Goal: Task Accomplishment & Management: Use online tool/utility

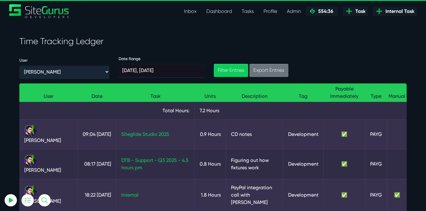
scroll to position [61, 0]
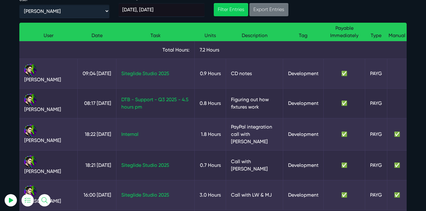
select select "0"
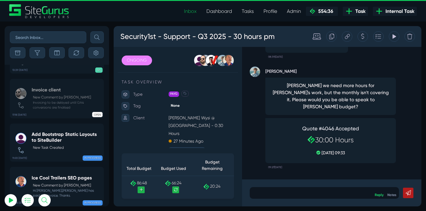
select select "0"
click at [90, 31] on button "submit" at bounding box center [97, 37] width 14 height 12
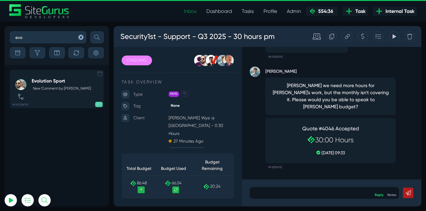
click at [48, 80] on h5 "Evolution Sport" at bounding box center [61, 81] width 59 height 6
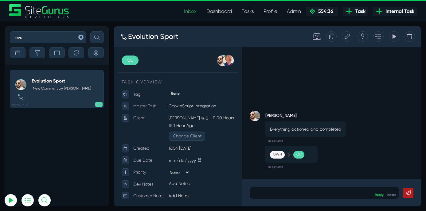
drag, startPoint x: 30, startPoint y: 37, endPoint x: -2, endPoint y: 37, distance: 31.9
click at [0, 37] on html "Inbox Dashboard Tasks Profile Profile Transactions Planner Timesheet Calendar D…" at bounding box center [213, 105] width 426 height 211
type input "tact"
click at [90, 31] on button "submit" at bounding box center [97, 37] width 14 height 12
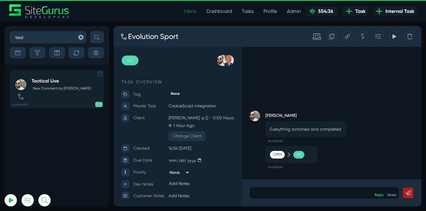
click at [47, 84] on div "Tactical Live New Comment by Gary Purbrick" at bounding box center [61, 89] width 59 height 22
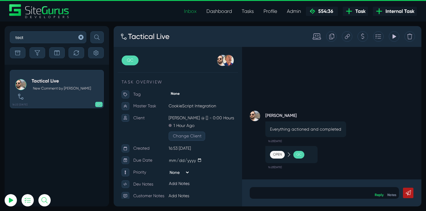
click at [221, 11] on link "Dashboard" at bounding box center [219, 11] width 35 height 12
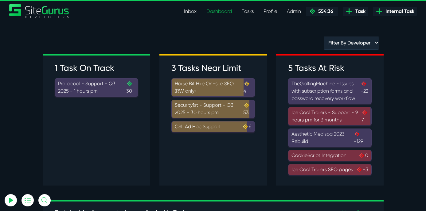
click at [246, 11] on link "Tasks" at bounding box center [248, 11] width 22 height 12
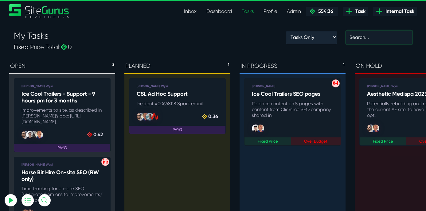
click at [370, 38] on input "text" at bounding box center [379, 38] width 66 height 14
type input "e"
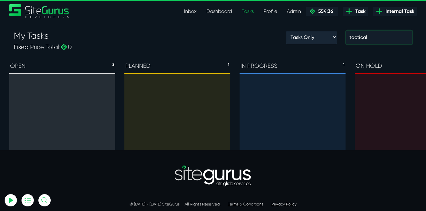
type input "tactical"
click at [320, 40] on select "Tasks Only Subtasks Only Tasks & Subtasks" at bounding box center [311, 37] width 51 height 13
select select "/developer/my-tasks?type=tasks_subtasks"
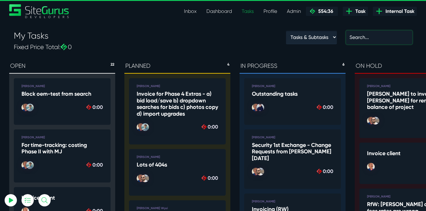
click at [362, 35] on input "text" at bounding box center [379, 38] width 66 height 14
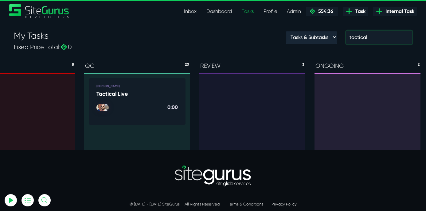
scroll to position [0, 389]
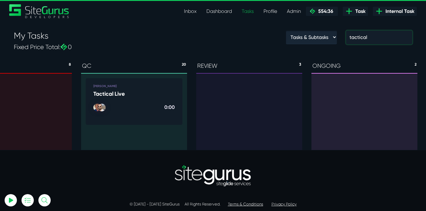
type input "tactical"
click at [108, 94] on h5 "Tactical Live" at bounding box center [133, 94] width 81 height 7
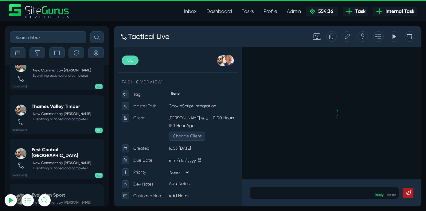
scroll to position [-186, 0]
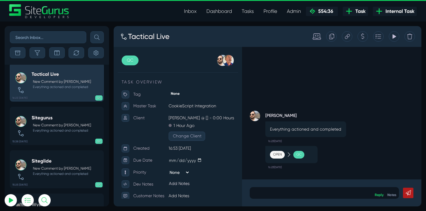
click at [124, 39] on icon at bounding box center [125, 38] width 9 height 9
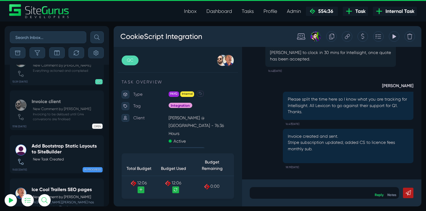
scroll to position [-7, 0]
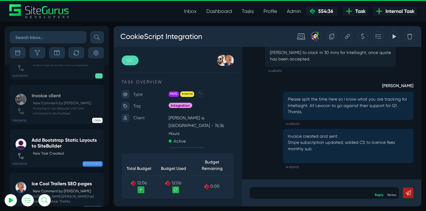
click at [214, 12] on link "Dashboard" at bounding box center [219, 11] width 35 height 12
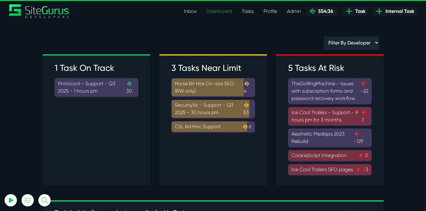
click at [189, 13] on link "Inbox" at bounding box center [190, 11] width 22 height 12
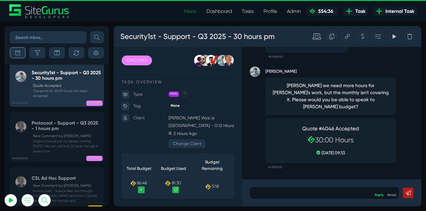
click at [18, 54] on icon "button" at bounding box center [17, 52] width 5 height 5
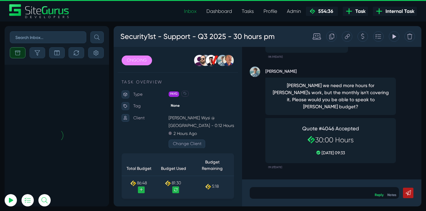
scroll to position [-2288, 0]
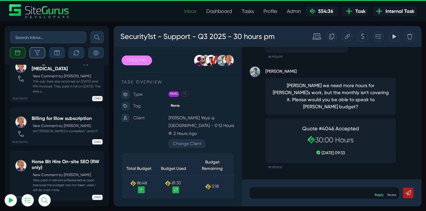
click at [38, 53] on icon "button" at bounding box center [37, 52] width 5 height 5
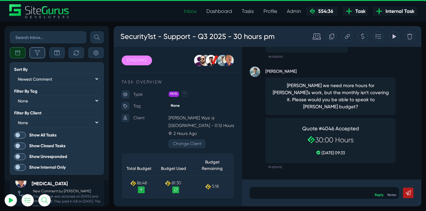
scroll to position [-2424, 0]
click at [21, 133] on span at bounding box center [20, 135] width 12 height 7
click at [0, 0] on input "Show All Tasks" at bounding box center [0, 0] width 0 height 0
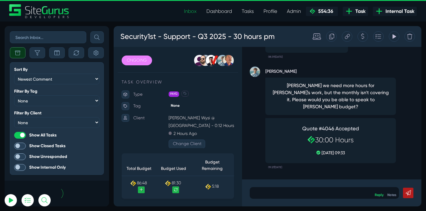
click at [39, 39] on input "text" at bounding box center [48, 37] width 76 height 12
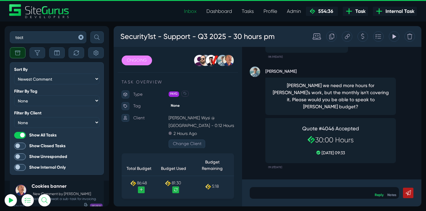
scroll to position [-24193, 0]
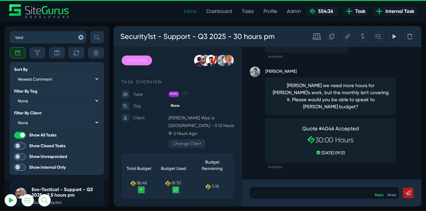
type input "tact"
click at [95, 39] on icon "submit" at bounding box center [96, 37] width 5 height 5
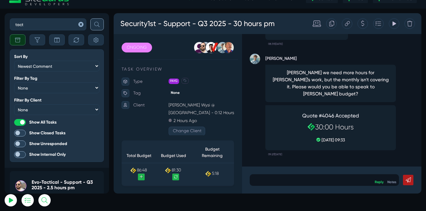
scroll to position [14, 0]
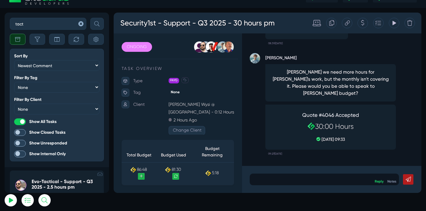
click at [52, 183] on h5 "Evo-Tactical - Support - Q3 2025 - 2.5 hours pm" at bounding box center [66, 184] width 69 height 11
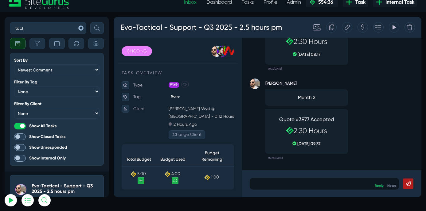
scroll to position [6, 0]
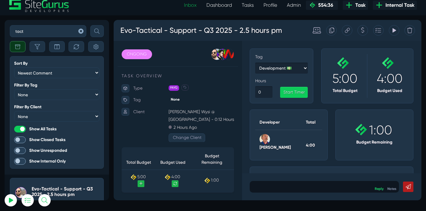
scroll to position [0, 0]
click at [307, 79] on select "Development 💵 Client Management 💵 Meetings/Calls 💵 Siteglide Support 💵 Internal…" at bounding box center [311, 76] width 62 height 13
select select "2"
click at [286, 105] on input "number" at bounding box center [290, 105] width 20 height 14
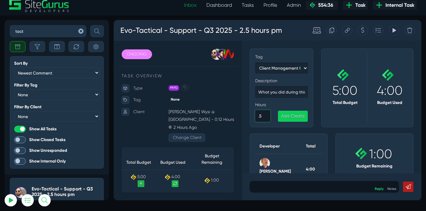
type input ".5"
click at [296, 104] on input "text" at bounding box center [311, 105] width 62 height 14
type input "Emails with IT company"
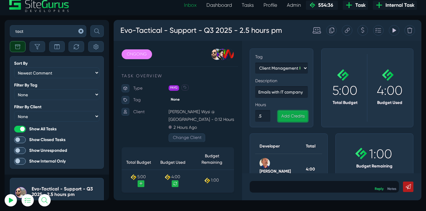
click at [321, 133] on link "Add Credits" at bounding box center [324, 133] width 35 height 13
select select "1"
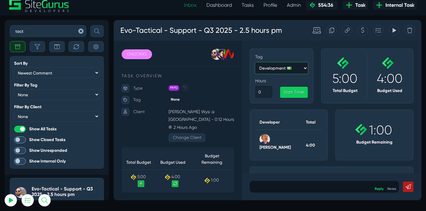
click at [304, 79] on select "Development 💵 Client Management 💵 Meetings/Calls 💵 Siteglide Support 💵 Internal…" at bounding box center [311, 76] width 62 height 13
select select "2"
click at [288, 104] on input "number" at bounding box center [290, 105] width 20 height 14
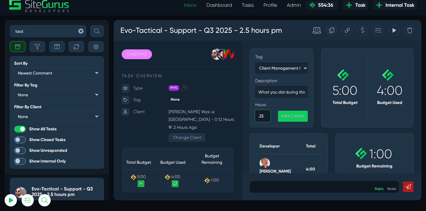
type input ".25"
click at [313, 104] on input "text" at bounding box center [311, 105] width 62 height 14
type input "Changes to DNS"
click at [324, 134] on link "Add Credits" at bounding box center [324, 133] width 35 height 13
select select "1"
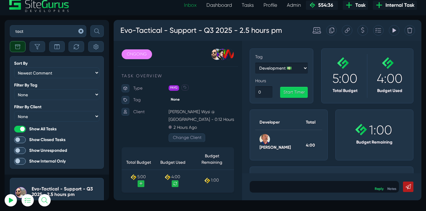
click at [188, 211] on icon at bounding box center [186, 213] width 4 height 4
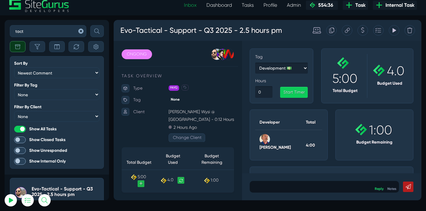
click at [191, 211] on icon at bounding box center [193, 209] width 4 height 4
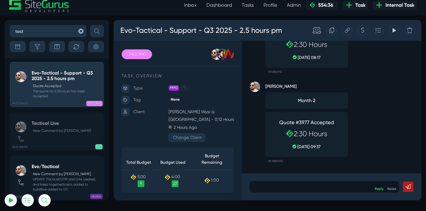
click at [188, 211] on icon at bounding box center [186, 213] width 4 height 4
click at [193, 211] on icon at bounding box center [193, 209] width 4 height 4
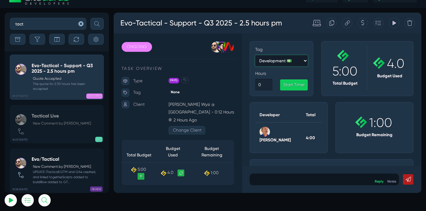
click at [305, 71] on select "Development 💵 Client Management 💵 Meetings/Calls 💵 Siteglide Support 💵 Internal…" at bounding box center [311, 69] width 62 height 13
select select "2"
click at [290, 100] on input "number" at bounding box center [290, 98] width 20 height 14
click at [288, 97] on input "number" at bounding box center [290, 98] width 20 height 14
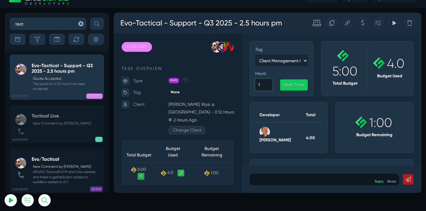
click at [295, 96] on input "1" at bounding box center [290, 98] width 20 height 14
click at [294, 100] on input "0" at bounding box center [290, 98] width 20 height 14
click at [294, 93] on input "1" at bounding box center [290, 98] width 20 height 14
click at [288, 97] on input "1" at bounding box center [290, 98] width 20 height 14
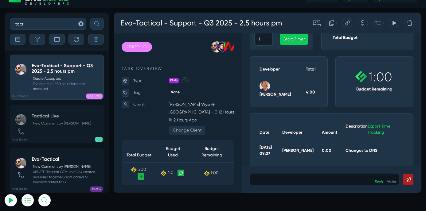
scroll to position [0, 0]
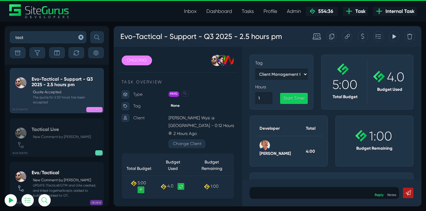
click at [192, 211] on icon at bounding box center [193, 215] width 4 height 4
click at [191, 211] on link at bounding box center [193, 215] width 8 height 8
click at [311, 82] on select "Development 💵 Client Management 💵 Meetings/Calls 💵 Siteglide Support 💵 Internal…" at bounding box center [311, 82] width 62 height 13
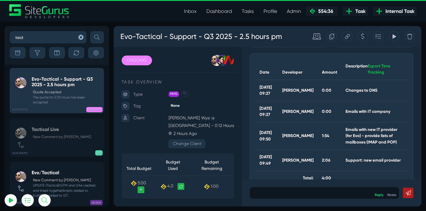
scroll to position [136, 0]
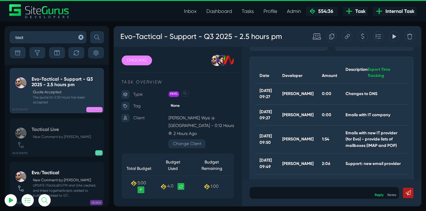
click at [289, 111] on th "[DATE] 09:27" at bounding box center [293, 106] width 27 height 25
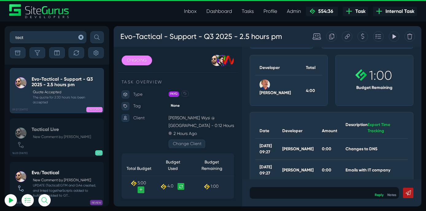
scroll to position [0, 0]
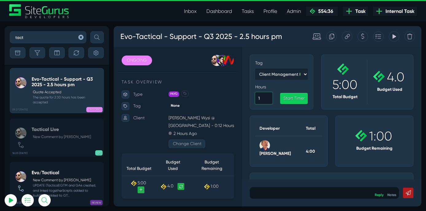
click at [288, 111] on input "1" at bounding box center [290, 111] width 20 height 14
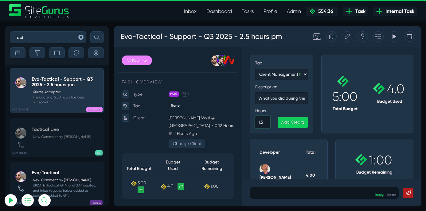
type input "1.5"
click at [300, 112] on input "text" at bounding box center [311, 111] width 62 height 14
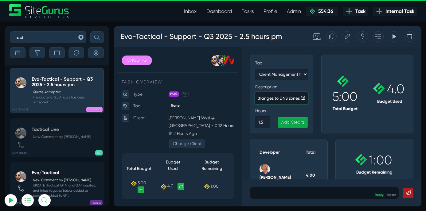
type input "Emails with IT company, changes to DNS zones (2)"
click at [323, 139] on link "Add Credits" at bounding box center [324, 139] width 35 height 13
select select "1"
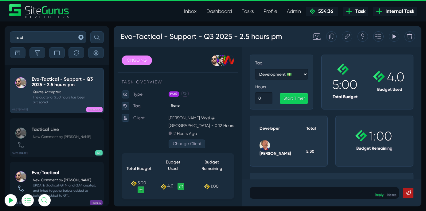
click at [194, 211] on icon at bounding box center [193, 215] width 4 height 4
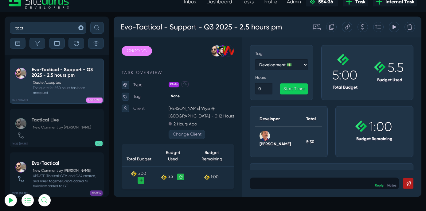
scroll to position [14, 0]
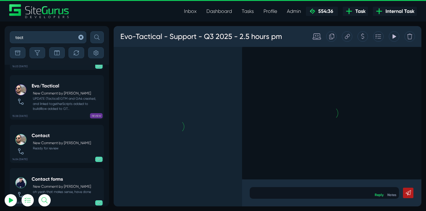
select select "0"
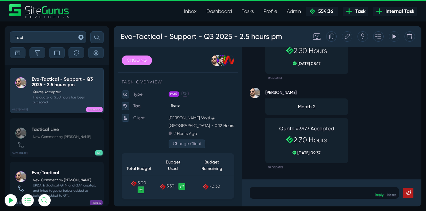
scroll to position [14, 0]
